Goal: Information Seeking & Learning: Find contact information

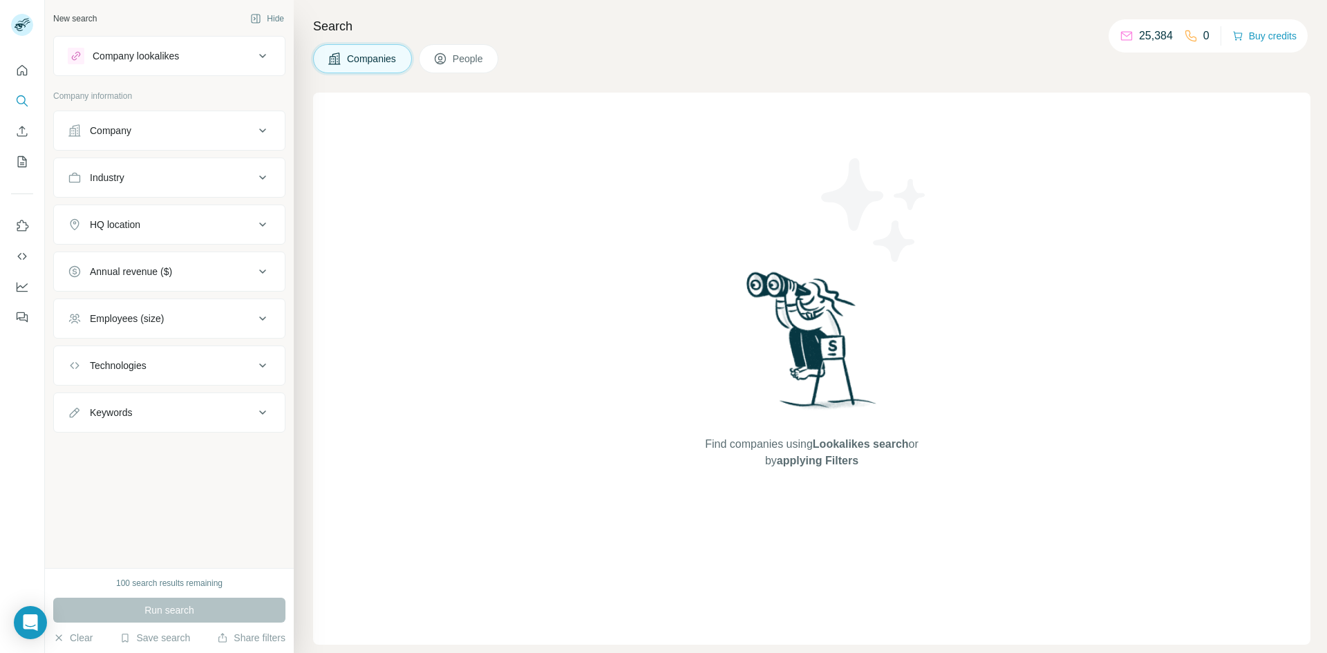
click at [178, 132] on div "Company" at bounding box center [161, 131] width 187 height 14
click at [158, 166] on input "text" at bounding box center [169, 165] width 203 height 25
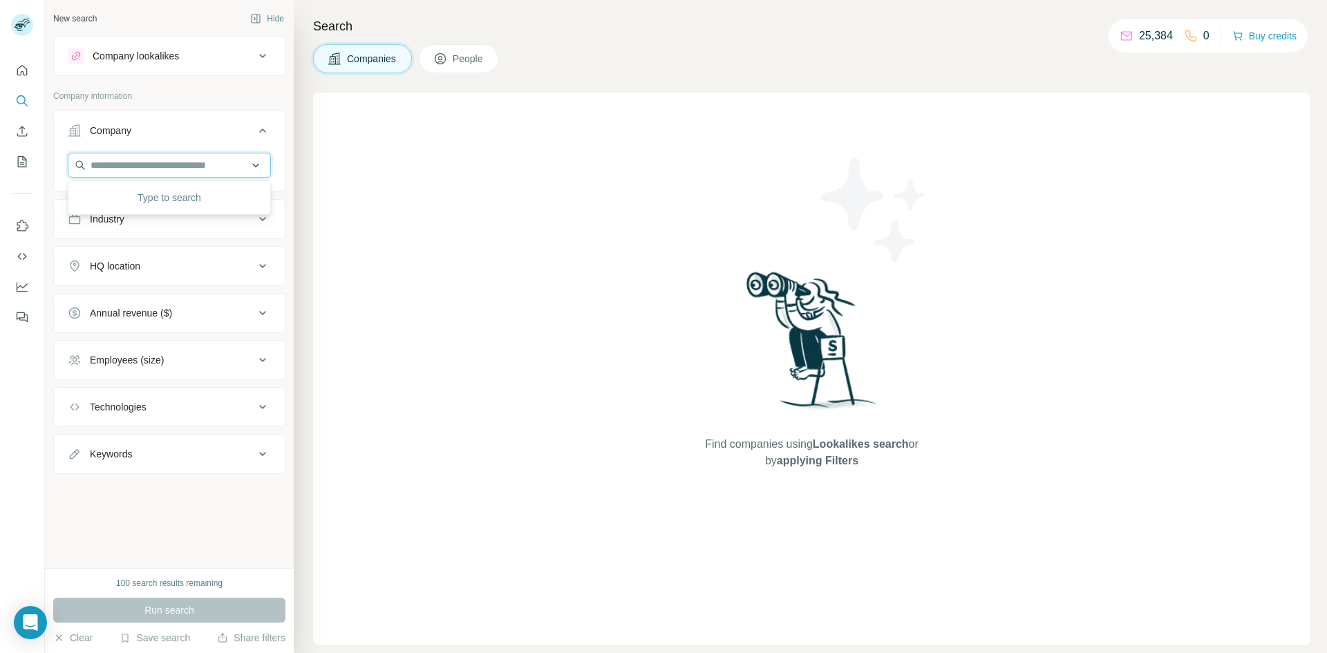
paste input "**********"
type input "**********"
click at [142, 206] on p "[DOMAIN_NAME]" at bounding box center [167, 209] width 120 height 12
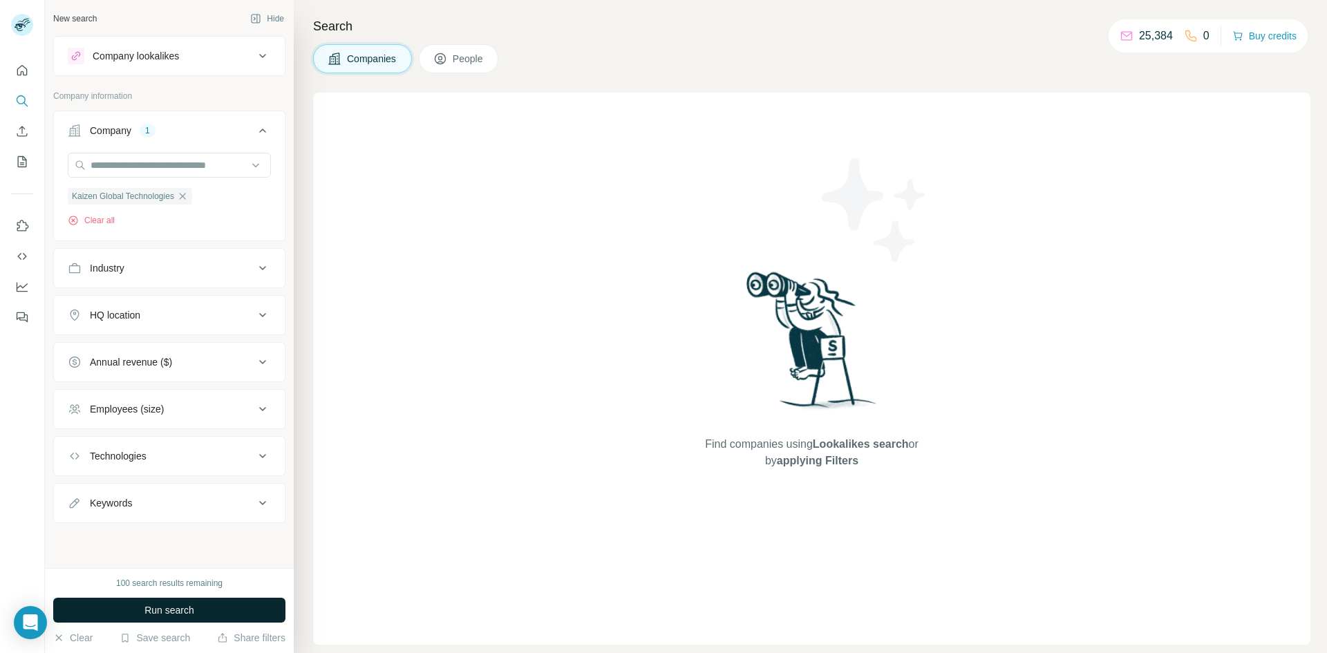
click at [137, 605] on button "Run search" at bounding box center [169, 610] width 232 height 25
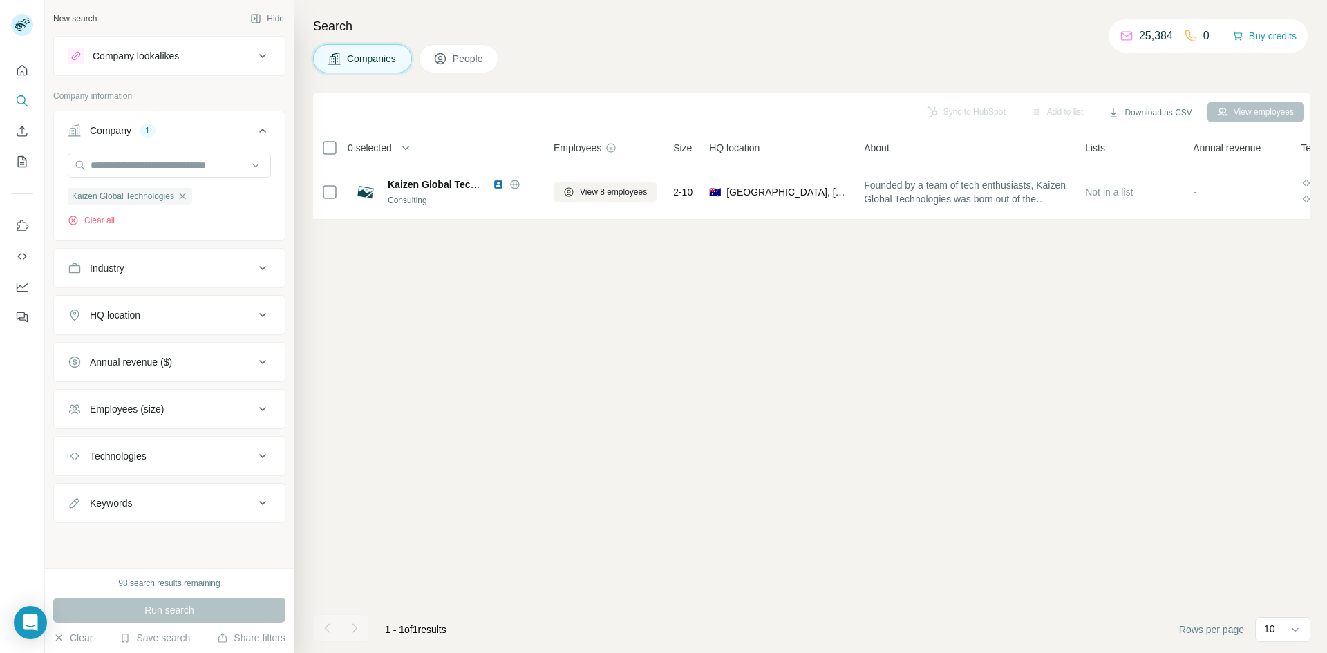
click at [464, 55] on span "People" at bounding box center [469, 59] width 32 height 14
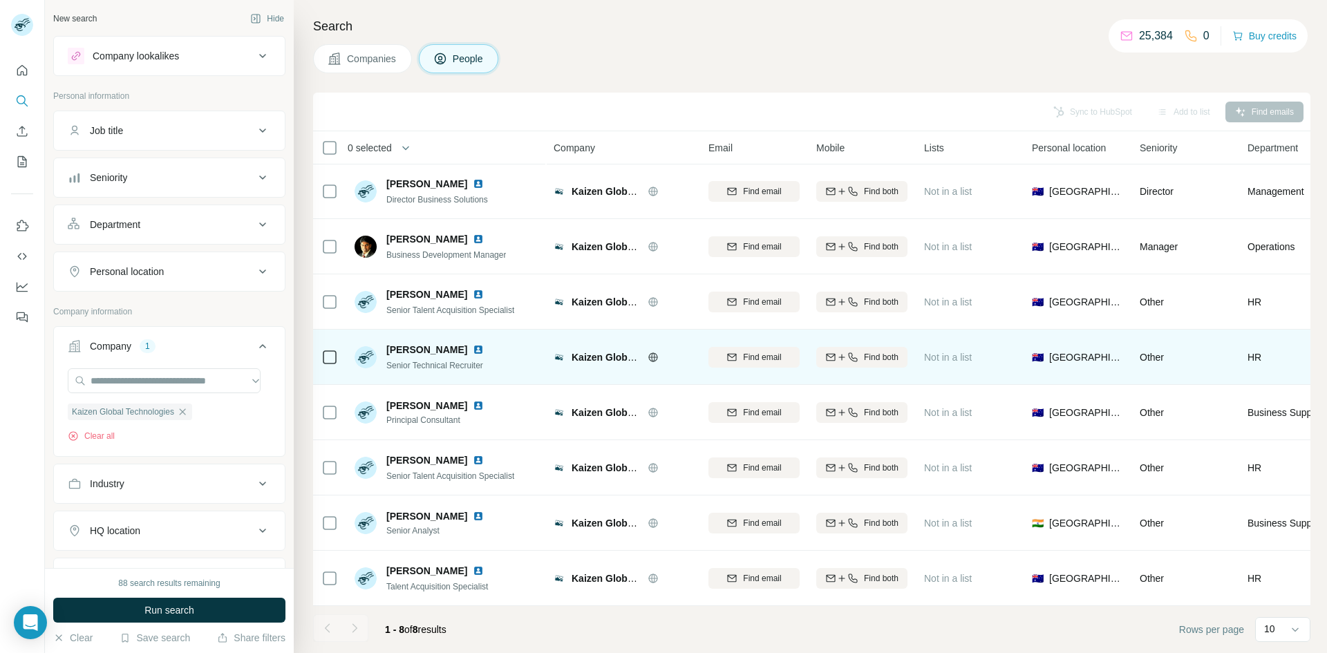
scroll to position [8, 0]
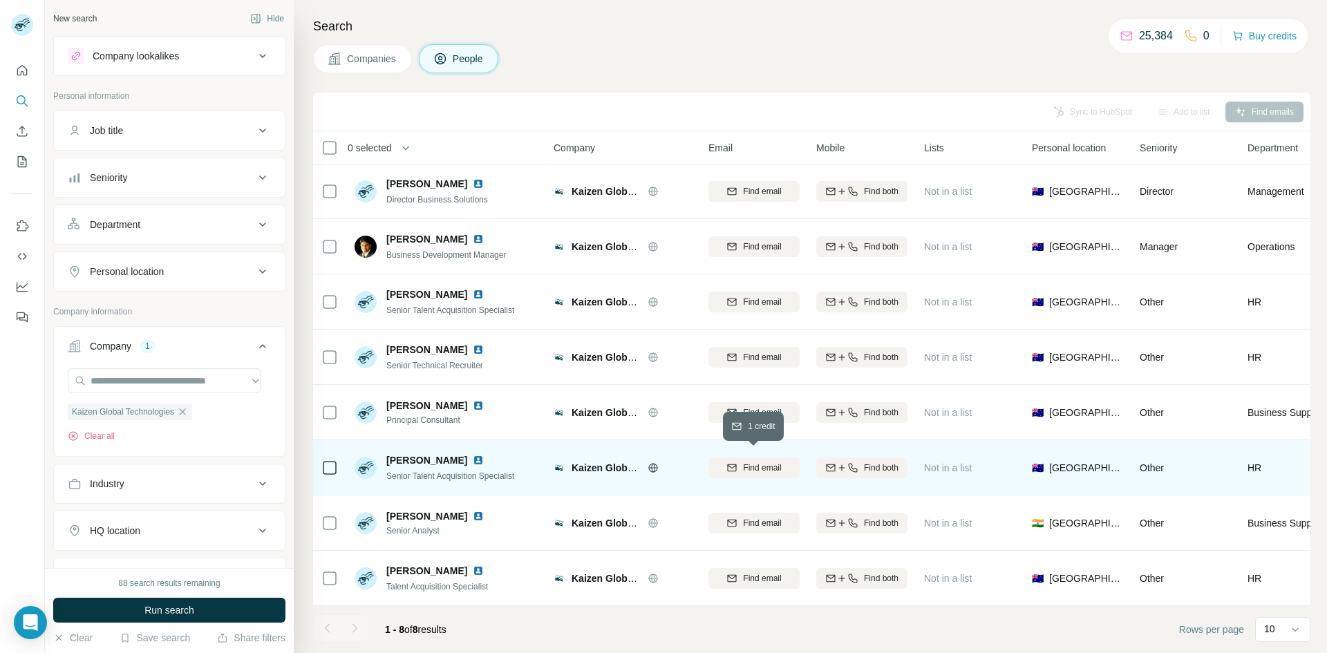
click at [747, 462] on span "Find email" at bounding box center [762, 468] width 38 height 12
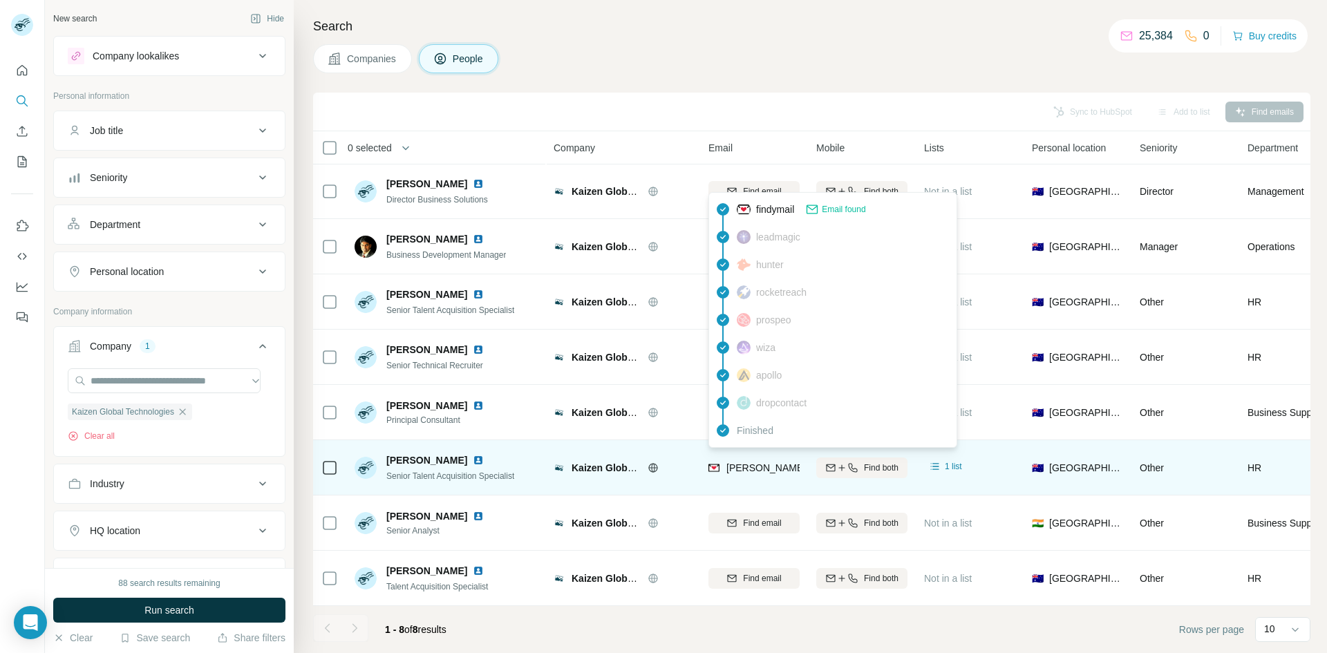
click at [739, 462] on span "[PERSON_NAME][EMAIL_ADDRESS][DOMAIN_NAME]" at bounding box center [847, 467] width 243 height 11
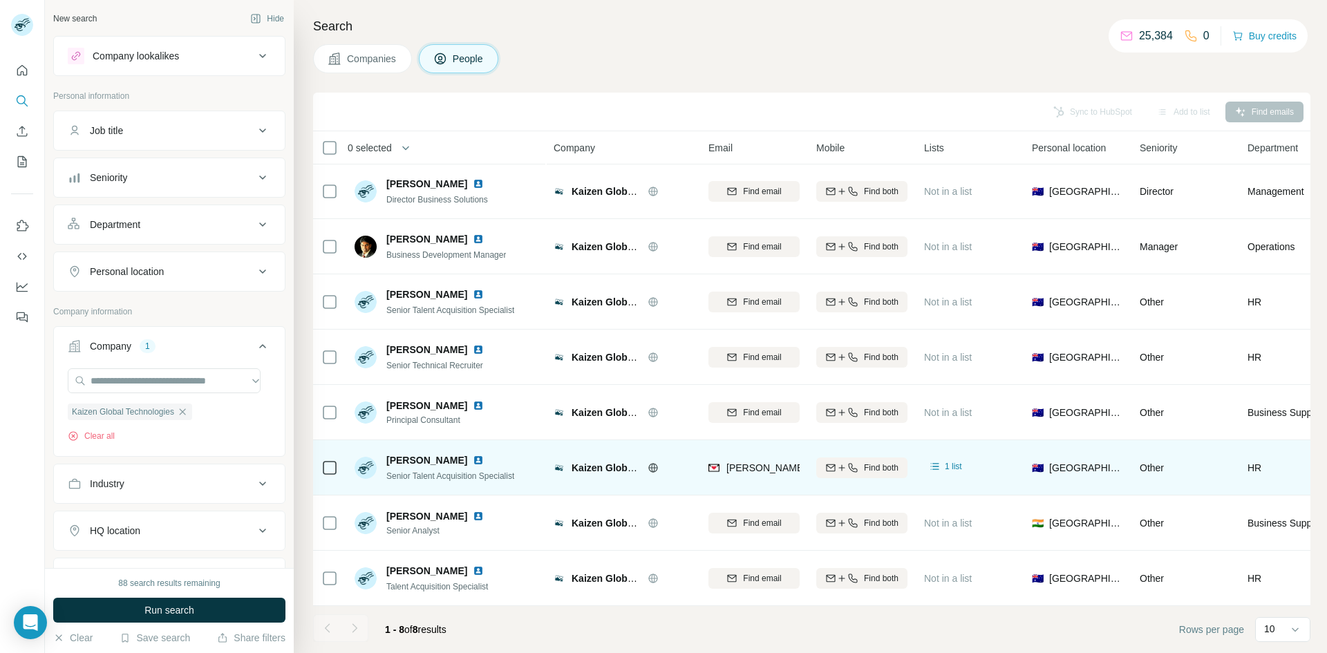
drag, startPoint x: 385, startPoint y: 455, endPoint x: 464, endPoint y: 458, distance: 79.5
click at [464, 458] on div "[PERSON_NAME] Senior Talent Acquisition Specialist" at bounding box center [435, 467] width 160 height 29
copy span "[PERSON_NAME]"
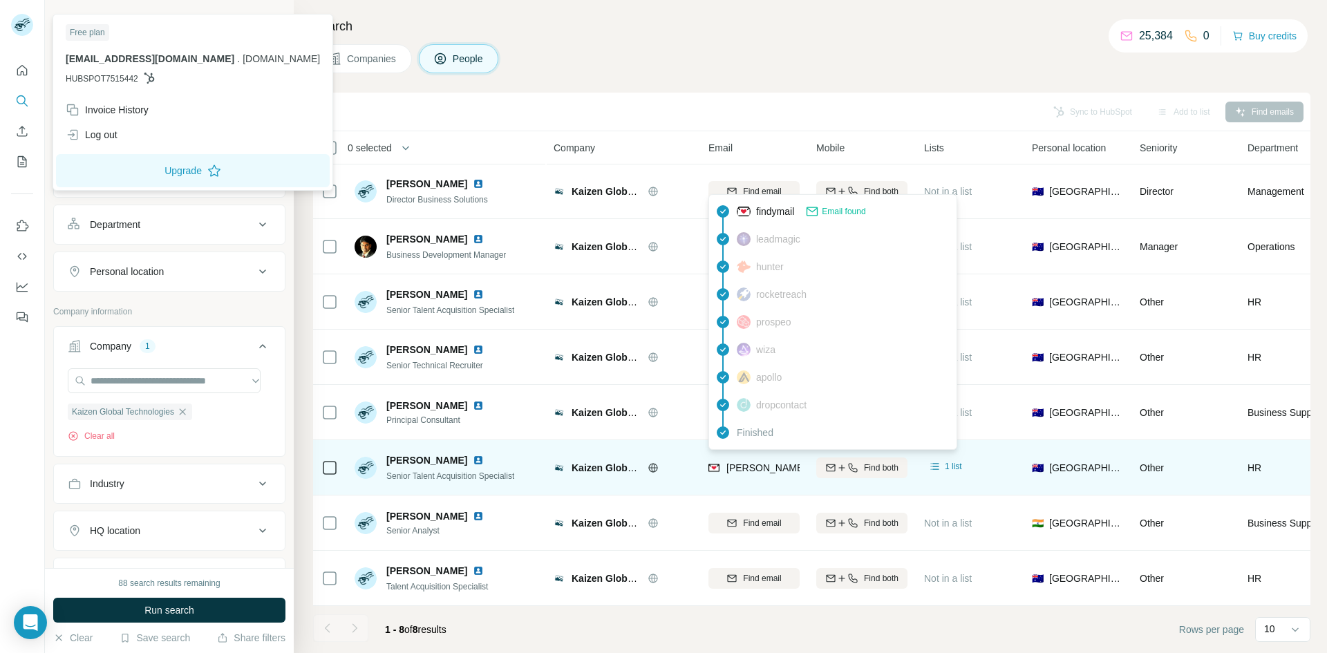
click at [772, 462] on span "[PERSON_NAME][EMAIL_ADDRESS][DOMAIN_NAME]" at bounding box center [847, 467] width 243 height 11
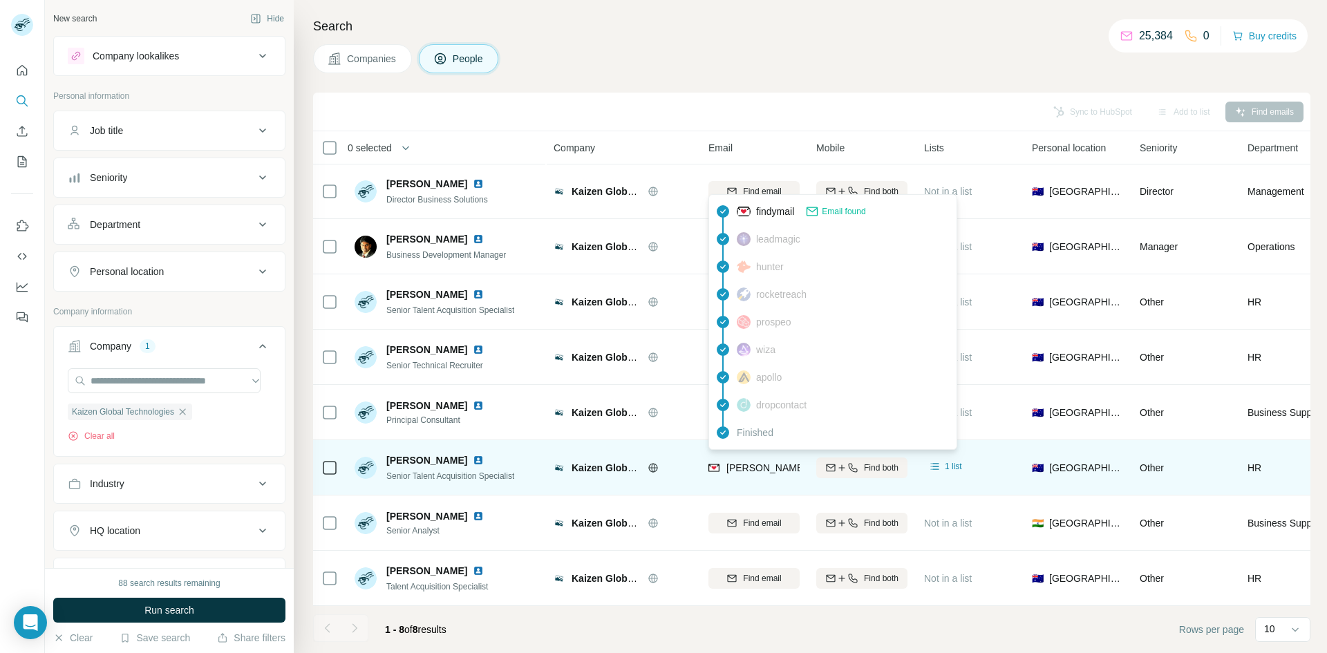
click at [772, 462] on span "[PERSON_NAME][EMAIL_ADDRESS][DOMAIN_NAME]" at bounding box center [847, 467] width 243 height 11
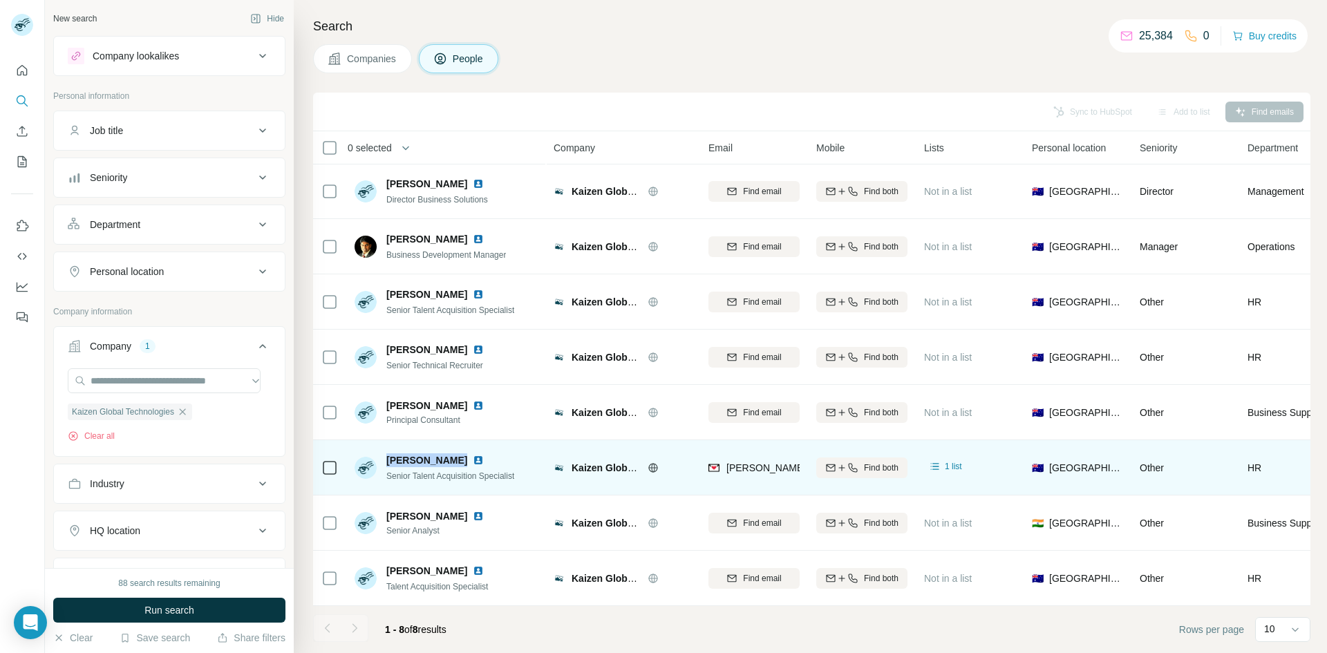
drag, startPoint x: 382, startPoint y: 456, endPoint x: 455, endPoint y: 453, distance: 73.3
click at [455, 453] on div "[PERSON_NAME] Senior Talent Acquisition Specialist" at bounding box center [435, 467] width 160 height 29
click at [446, 453] on span "[PERSON_NAME]" at bounding box center [426, 460] width 81 height 14
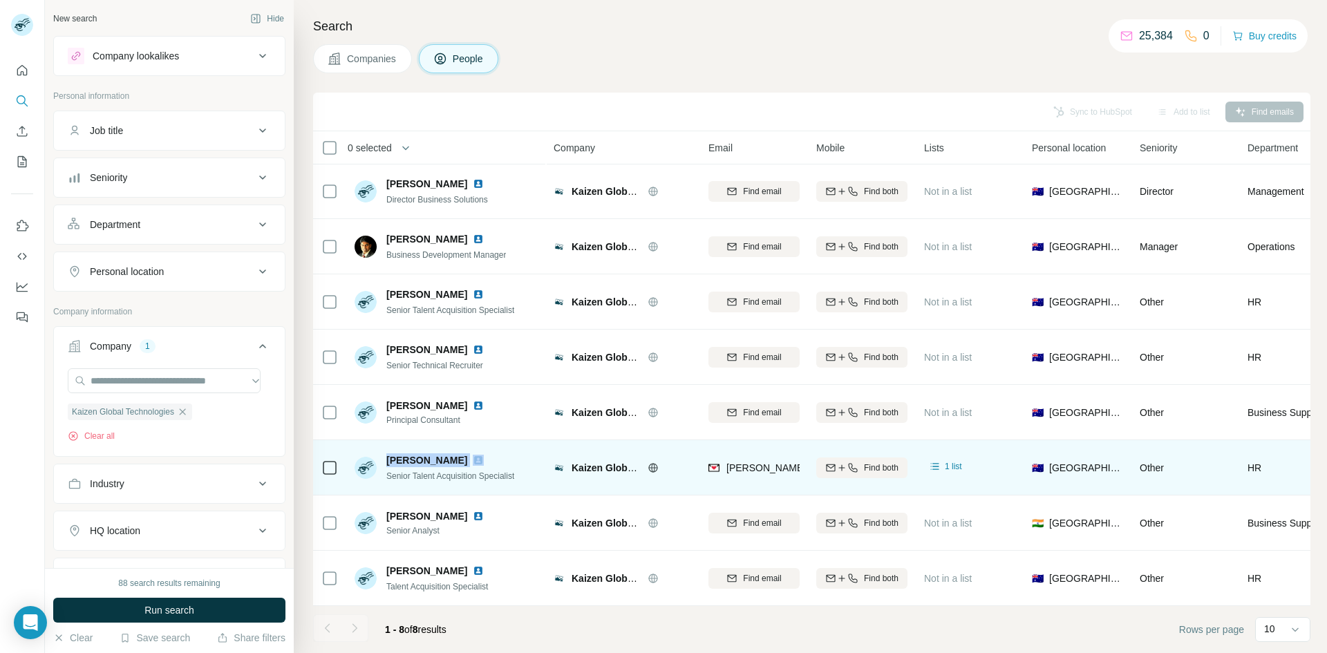
click at [479, 455] on img at bounding box center [478, 460] width 11 height 11
click at [869, 463] on span "Find both" at bounding box center [881, 468] width 35 height 12
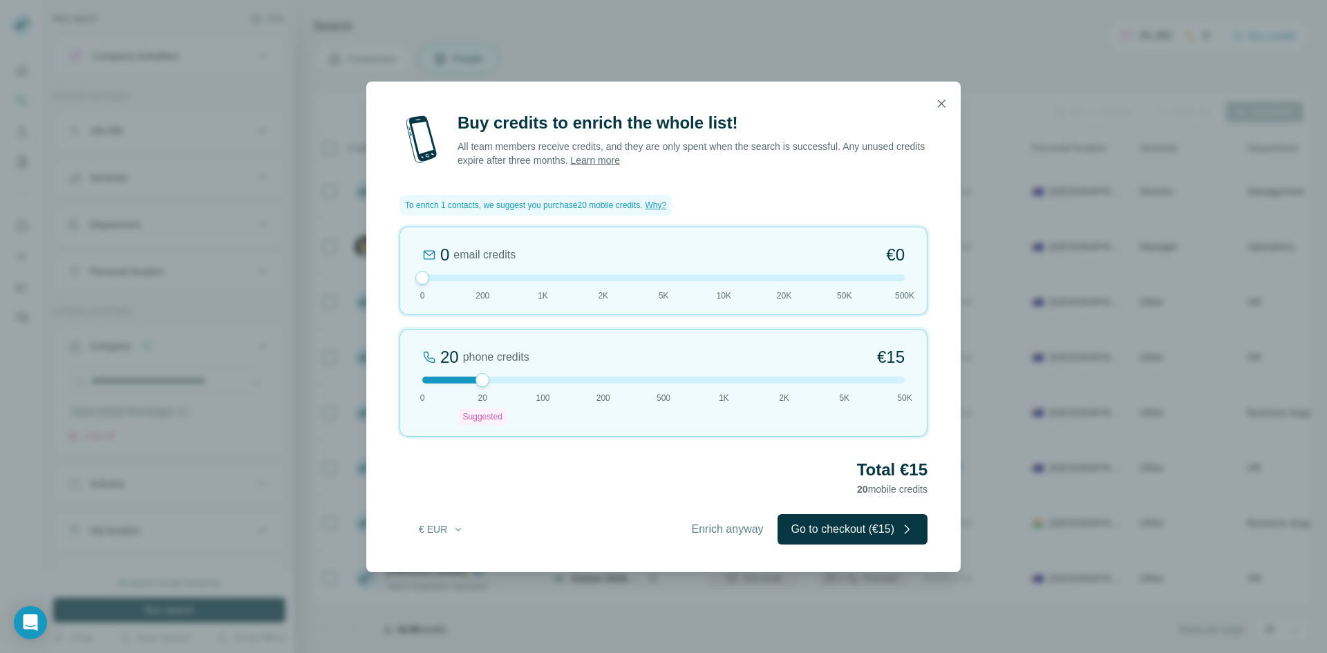
click at [947, 136] on div "Buy credits to enrich the whole list! All team members receive credits, and the…" at bounding box center [663, 342] width 594 height 460
click at [941, 101] on icon "button" at bounding box center [941, 104] width 14 height 14
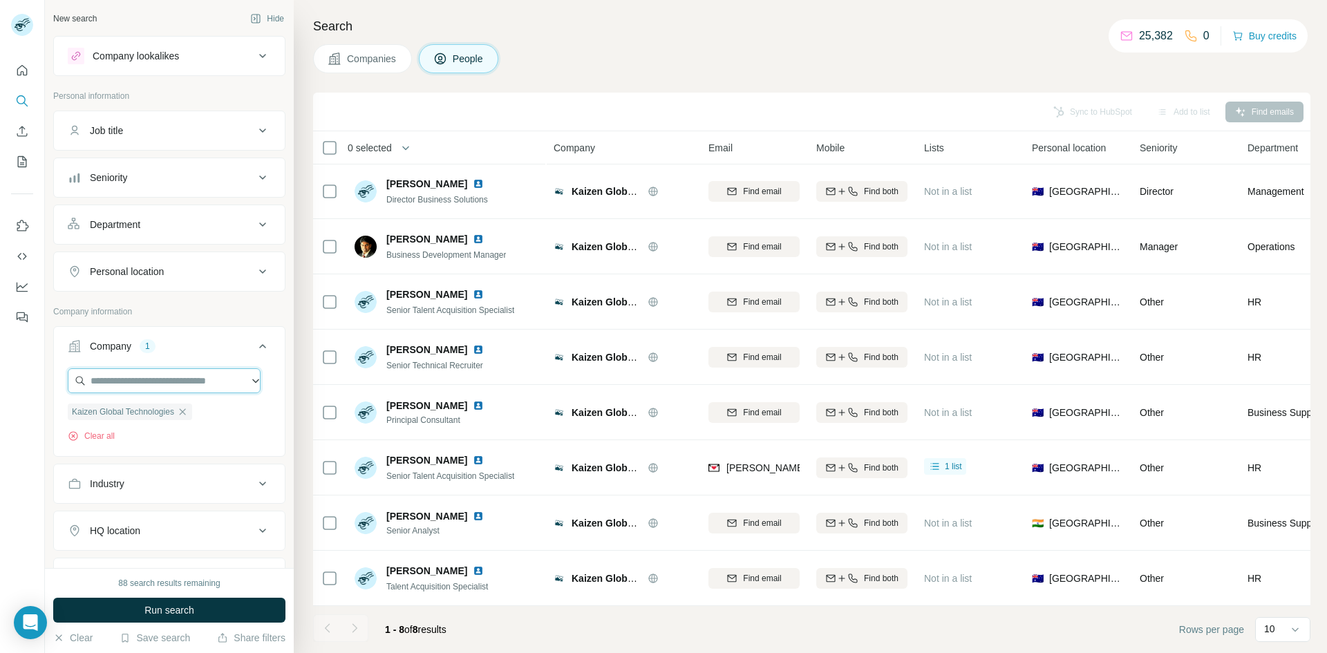
click at [152, 385] on input "text" at bounding box center [164, 380] width 193 height 25
paste input "**********"
type input "**********"
click at [142, 415] on p "Iceye" at bounding box center [140, 412] width 66 height 14
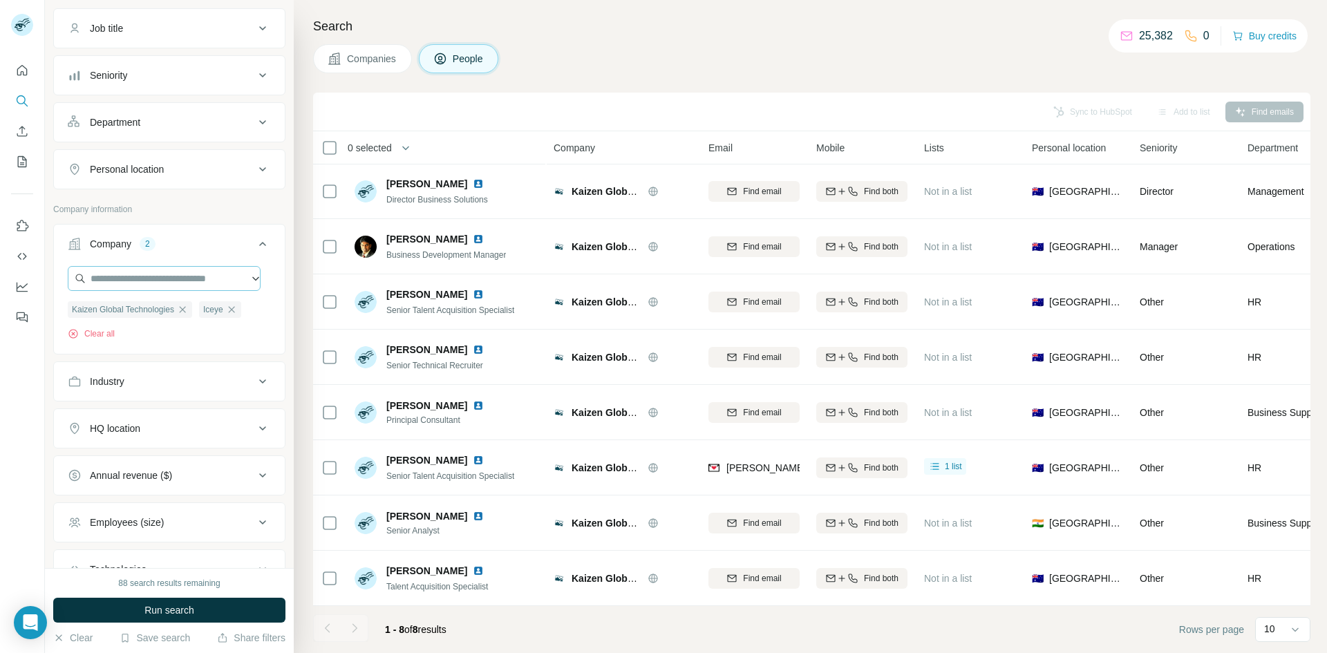
scroll to position [138, 0]
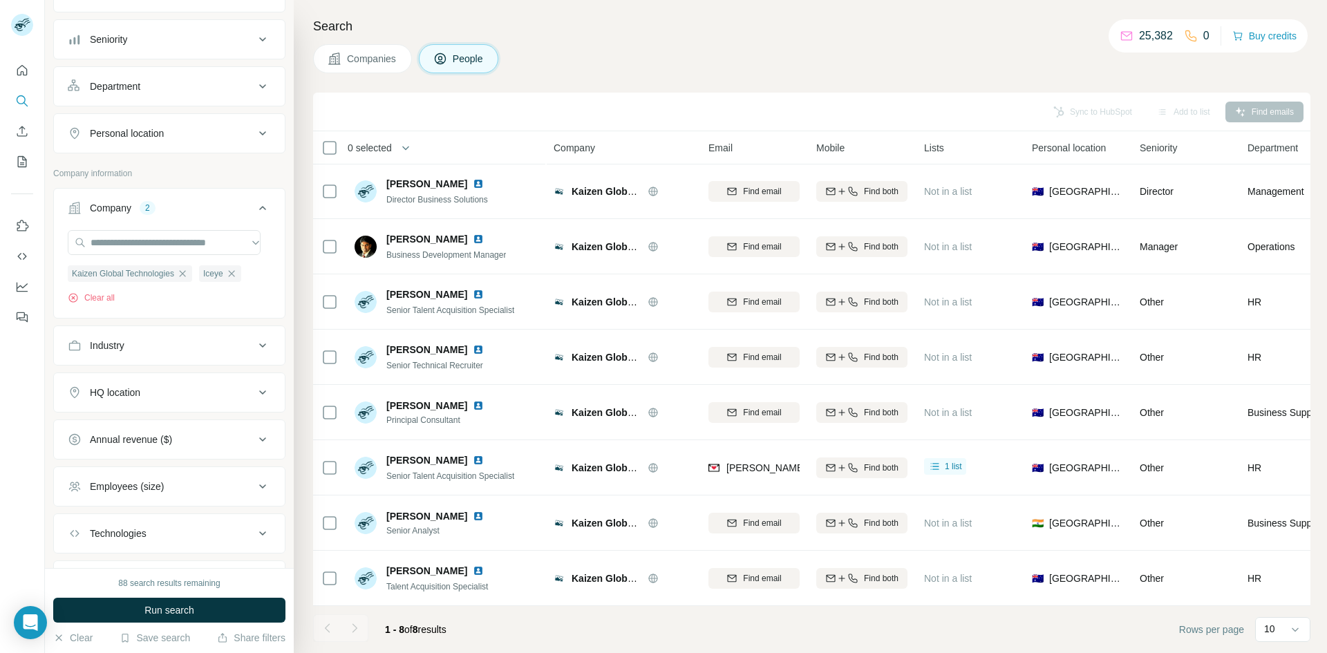
click at [169, 393] on div "HQ location" at bounding box center [161, 393] width 187 height 14
click at [143, 424] on input "text" at bounding box center [169, 427] width 203 height 25
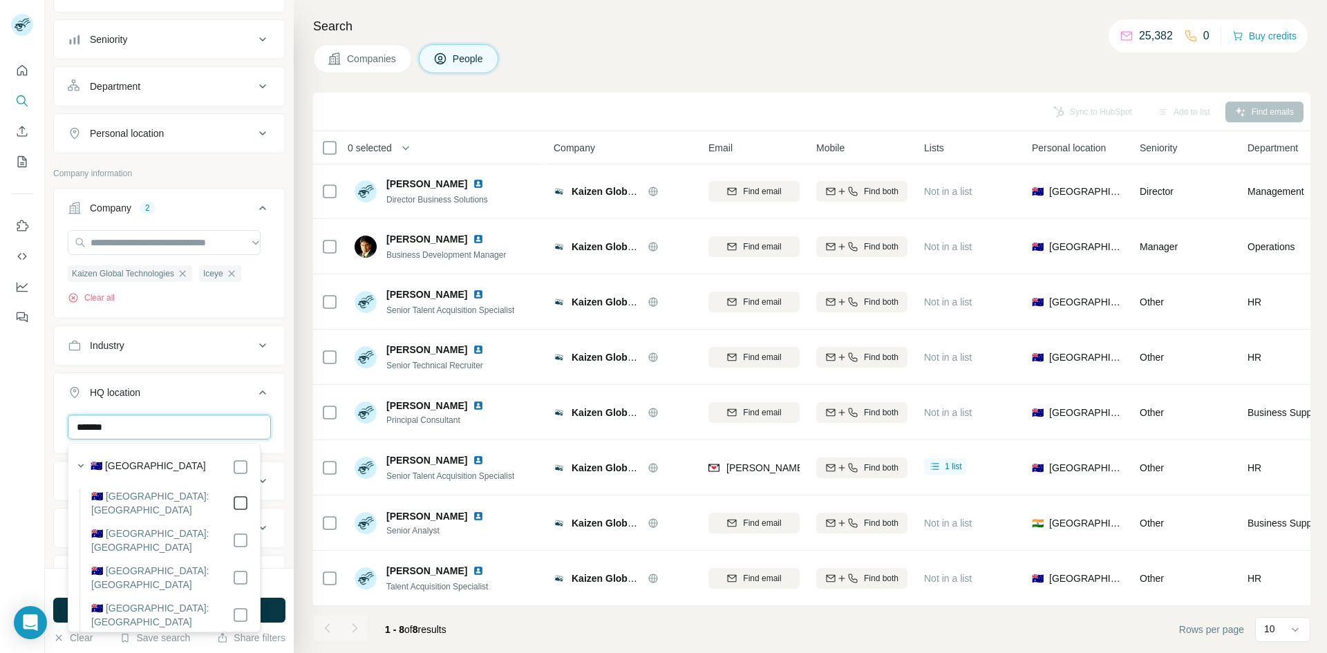
type input "*******"
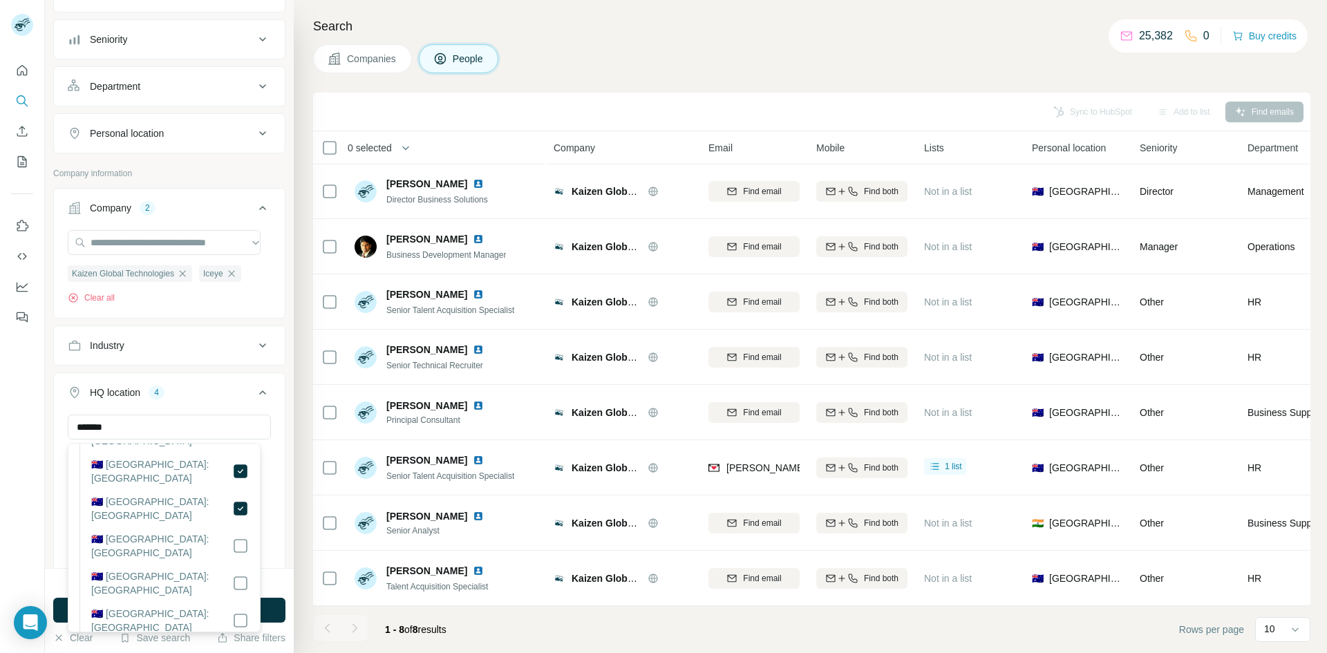
scroll to position [112, 0]
click at [22, 379] on div at bounding box center [22, 326] width 45 height 653
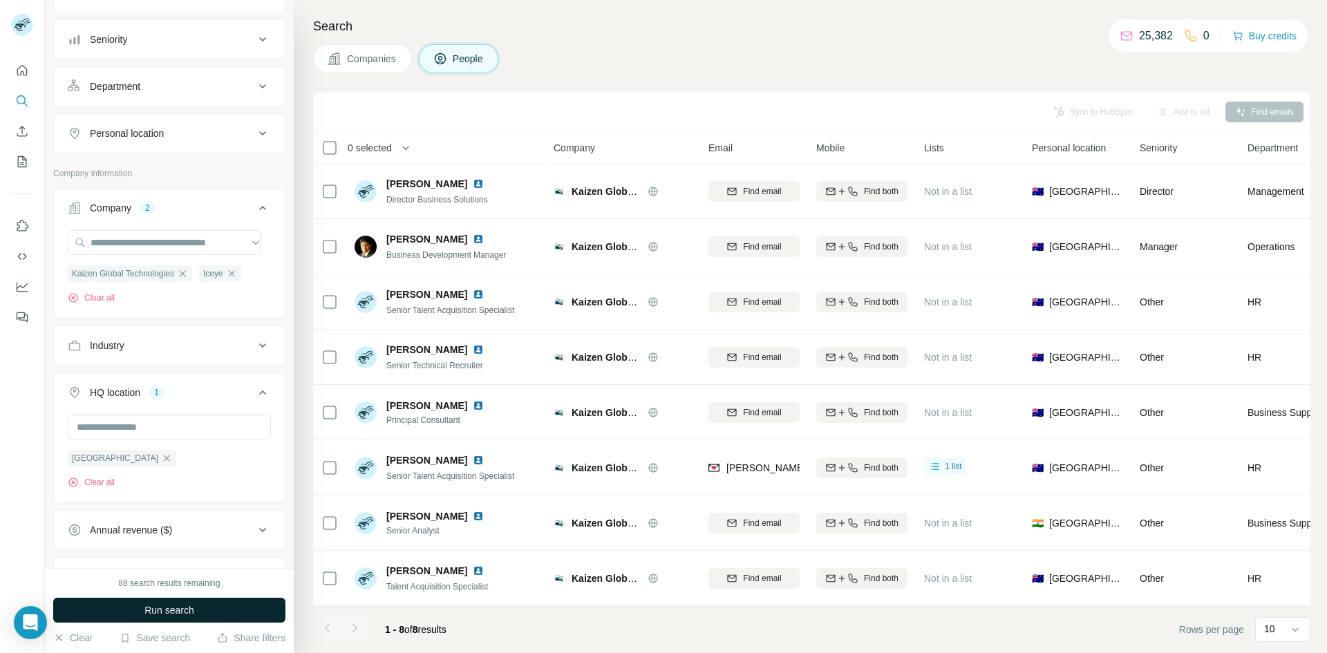
click at [229, 612] on button "Run search" at bounding box center [169, 610] width 232 height 25
click at [355, 48] on button "Companies" at bounding box center [362, 58] width 99 height 29
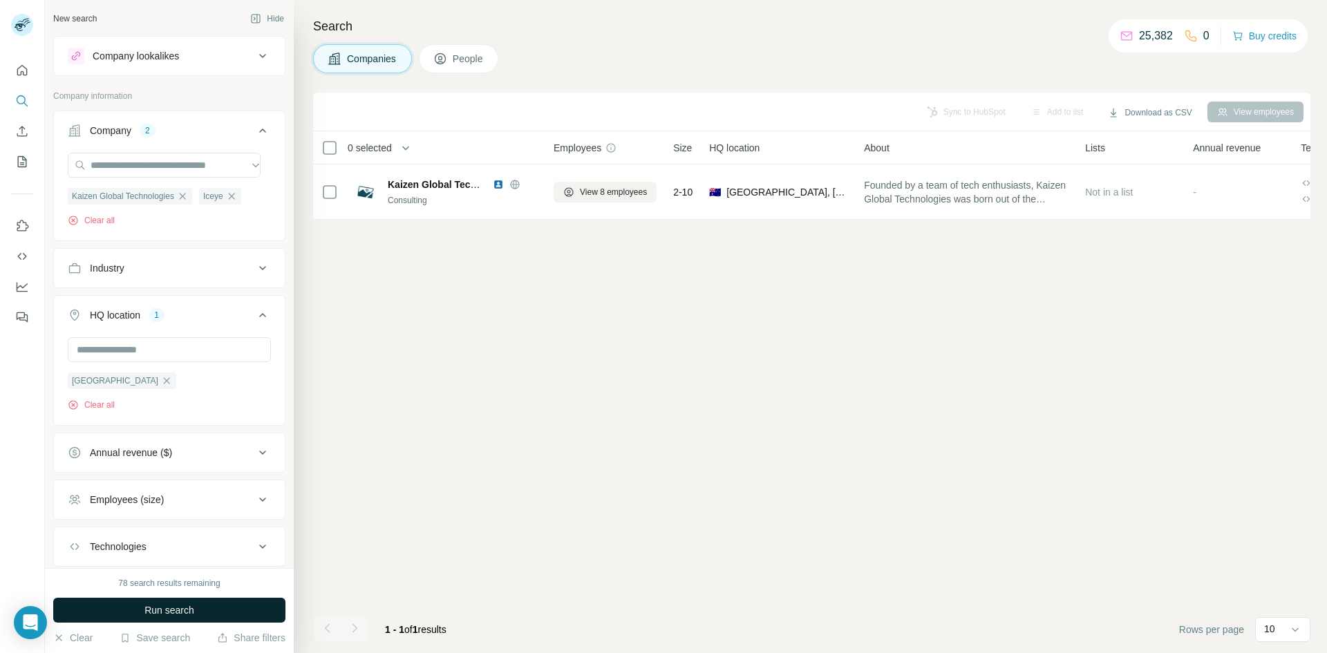
click at [164, 609] on span "Run search" at bounding box center [169, 610] width 50 height 14
click at [188, 192] on icon "button" at bounding box center [182, 196] width 11 height 11
click at [173, 607] on span "Run search" at bounding box center [169, 610] width 50 height 14
